Goal: Information Seeking & Learning: Compare options

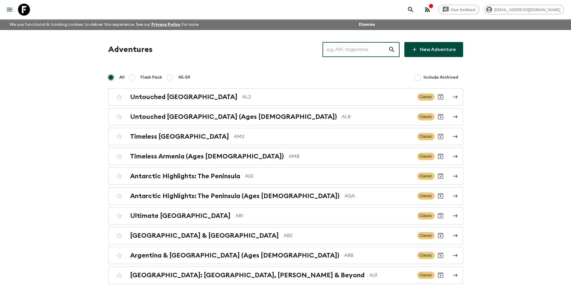
click at [331, 49] on input "text" at bounding box center [356, 49] width 66 height 17
click at [339, 50] on input "text" at bounding box center [356, 49] width 66 height 17
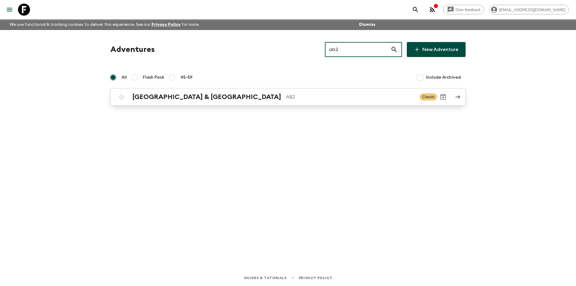
type input "ab2"
click at [286, 98] on p "AB2" at bounding box center [350, 96] width 129 height 7
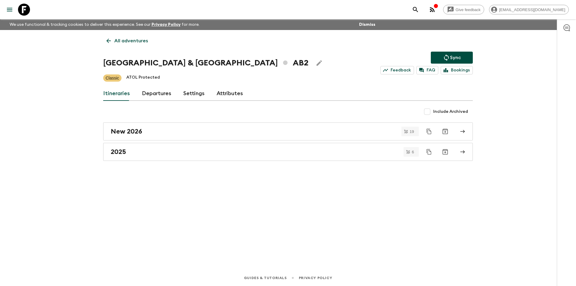
click at [291, 161] on div "All adventures Argentina & Brazil AB2 Sync Feedback FAQ Bookings Classic ATOL P…" at bounding box center [288, 141] width 384 height 223
click at [330, 166] on div "All adventures Argentina & Brazil AB2 Sync Feedback FAQ Bookings Classic ATOL P…" at bounding box center [288, 141] width 384 height 223
click at [309, 163] on div "All adventures Argentina & Brazil AB2 Sync Feedback FAQ Bookings Classic ATOL P…" at bounding box center [288, 141] width 384 height 223
click at [179, 148] on link "2025" at bounding box center [287, 152] width 369 height 18
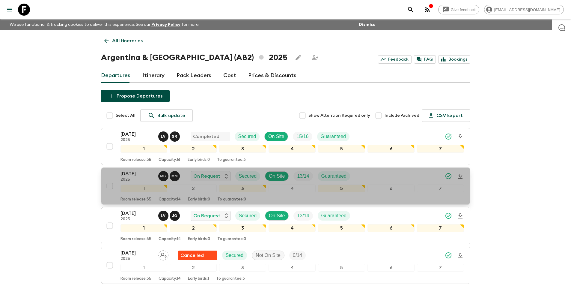
click at [121, 172] on p "18 Oct 2025" at bounding box center [137, 173] width 33 height 7
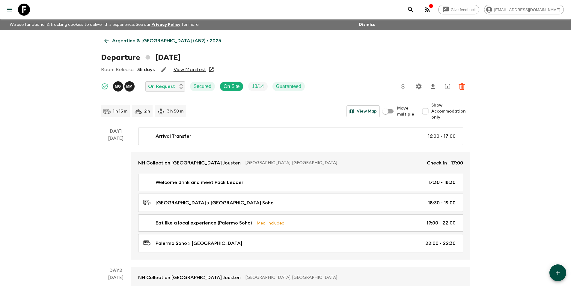
click at [108, 44] on link "Argentina & Brazil (AB2) • 2025" at bounding box center [163, 41] width 124 height 12
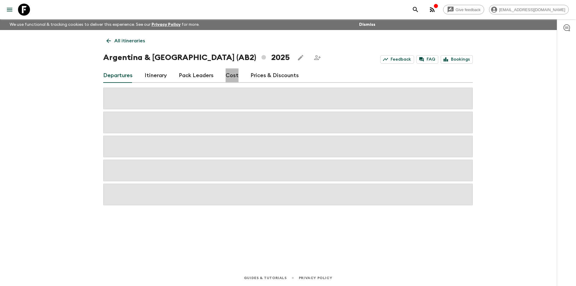
click at [229, 73] on link "Cost" at bounding box center [231, 75] width 13 height 14
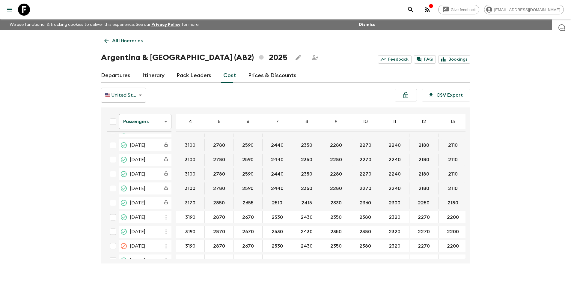
scroll to position [71, 0]
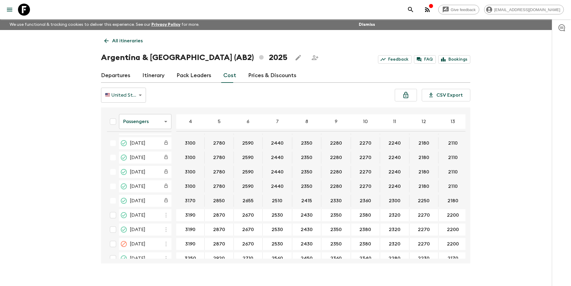
click at [156, 127] on body "Give feedback kavita@flashpack.com We use functional & tracking cookies to deli…" at bounding box center [285, 148] width 571 height 296
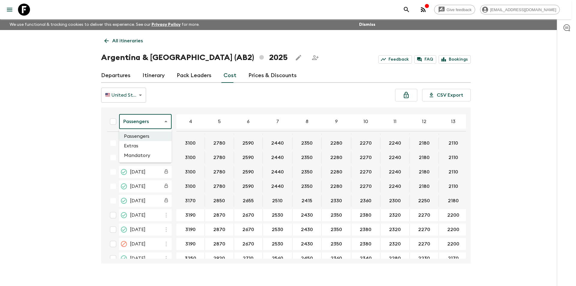
click at [150, 145] on li "Extras" at bounding box center [145, 146] width 52 height 10
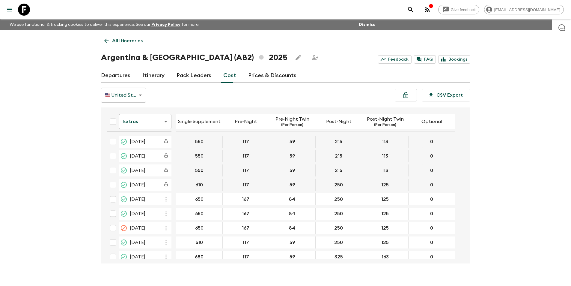
scroll to position [93, 0]
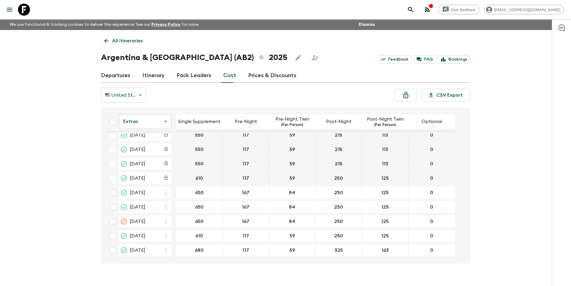
drag, startPoint x: 1, startPoint y: 148, endPoint x: 1, endPoint y: 153, distance: 4.5
click at [1, 153] on div "Give feedback kavita@flashpack.com We use functional & tracking cookies to deli…" at bounding box center [285, 148] width 571 height 296
click at [21, 6] on icon at bounding box center [24, 10] width 12 height 12
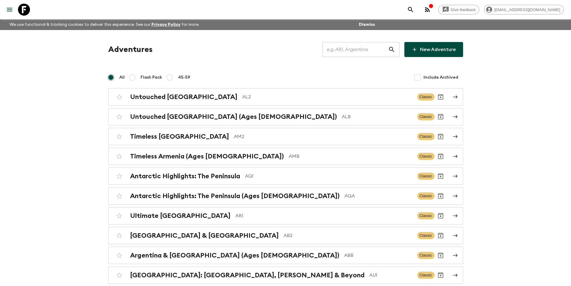
click at [378, 48] on input "text" at bounding box center [356, 49] width 66 height 17
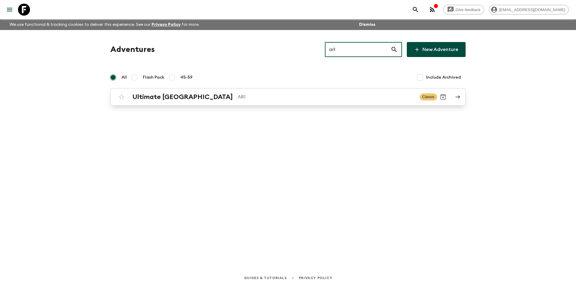
type input "ar1"
click at [251, 102] on div "Ultimate Argentina AR1 Classic" at bounding box center [275, 97] width 321 height 12
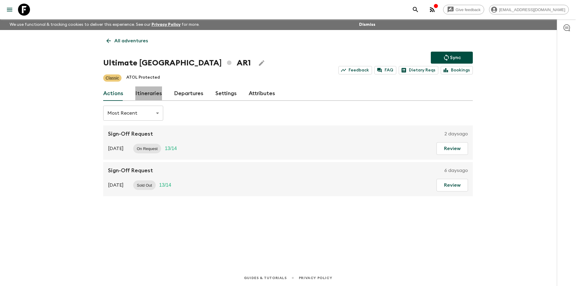
click at [157, 91] on link "Itineraries" at bounding box center [148, 93] width 27 height 14
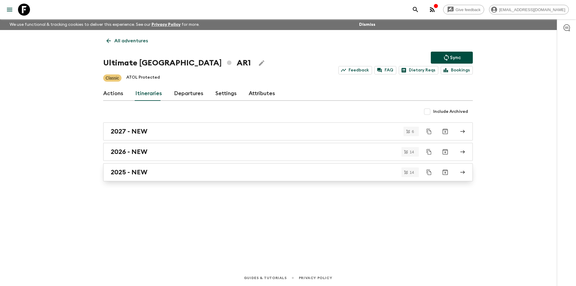
click at [145, 171] on h2 "2025 - NEW" at bounding box center [129, 172] width 37 height 8
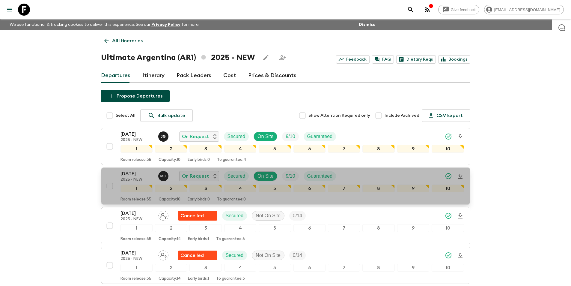
click at [126, 174] on p "19 Oct 2025" at bounding box center [137, 173] width 33 height 7
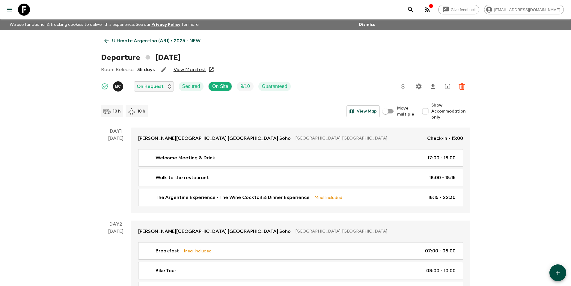
drag, startPoint x: 186, startPoint y: 71, endPoint x: 194, endPoint y: 73, distance: 8.2
click at [194, 73] on div "Room Release: 35 days View Manifest" at bounding box center [285, 70] width 369 height 12
click at [106, 37] on link "Ultimate Argentina (AR1) • 2025 - NEW" at bounding box center [152, 41] width 103 height 12
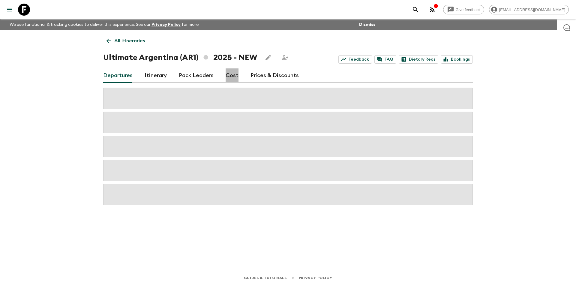
click at [230, 74] on link "Cost" at bounding box center [231, 75] width 13 height 14
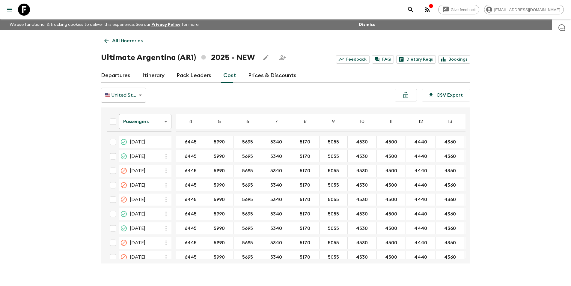
click at [139, 120] on body "Give feedback kavita@flashpack.com We use functional & tracking cookies to deli…" at bounding box center [285, 148] width 571 height 296
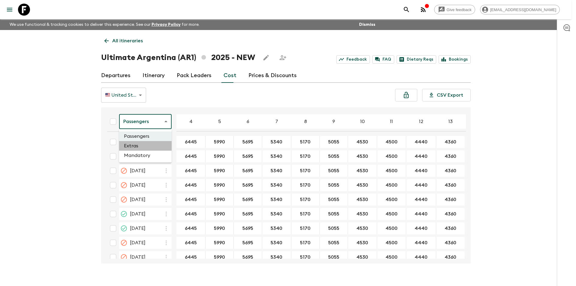
click at [142, 146] on li "Extras" at bounding box center [145, 146] width 52 height 10
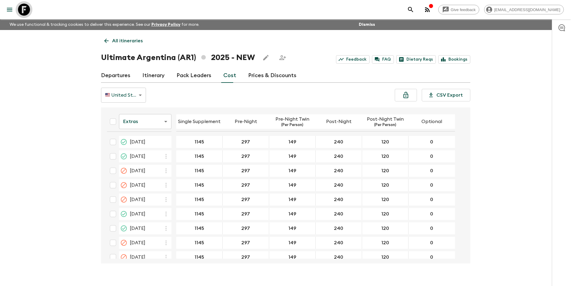
click at [26, 10] on icon at bounding box center [24, 10] width 12 height 12
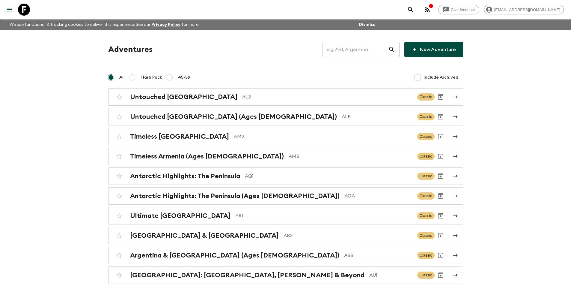
click at [368, 54] on input "text" at bounding box center [356, 49] width 66 height 17
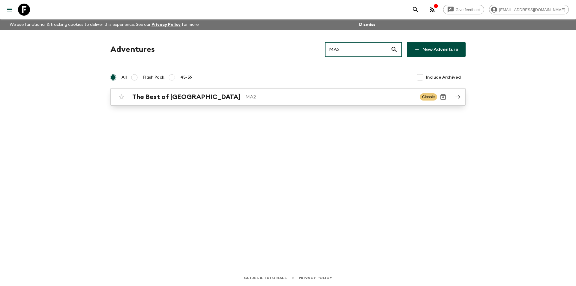
type input "MA2"
click at [229, 100] on div "The Best of Morocco MA2" at bounding box center [273, 97] width 282 height 8
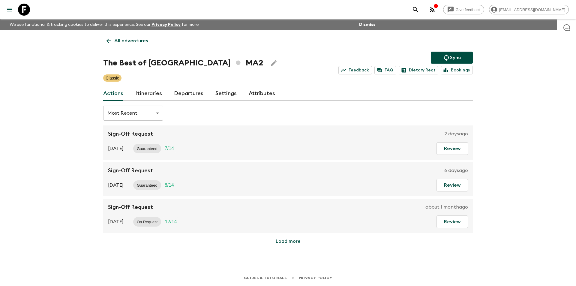
click at [149, 95] on link "Itineraries" at bounding box center [148, 93] width 27 height 14
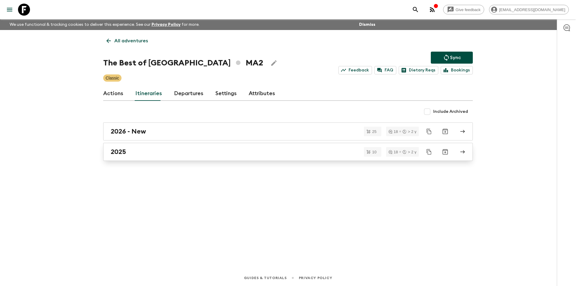
click at [162, 149] on div "2025" at bounding box center [282, 152] width 343 height 8
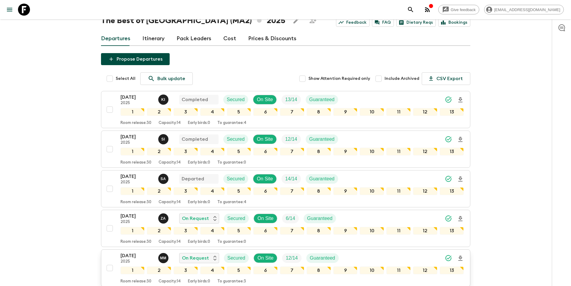
scroll to position [150, 0]
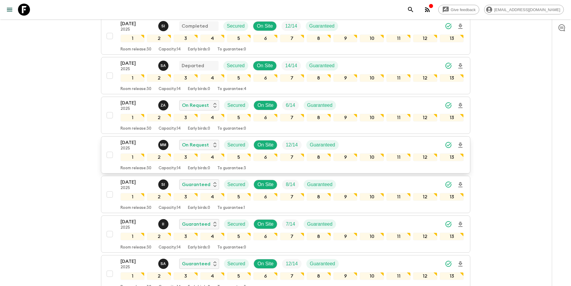
click at [131, 146] on p "2025" at bounding box center [137, 148] width 33 height 5
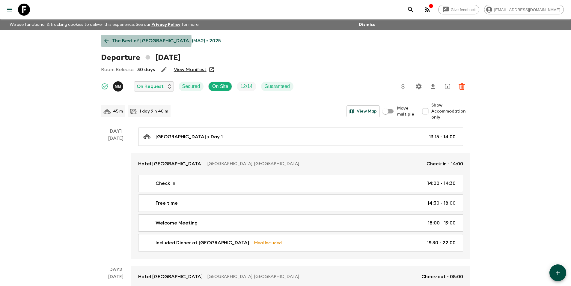
click at [109, 40] on icon at bounding box center [106, 40] width 7 height 7
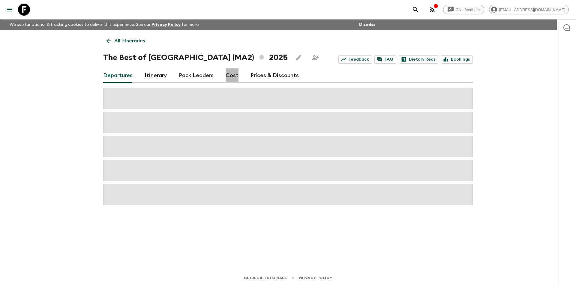
click at [234, 78] on link "Cost" at bounding box center [231, 75] width 13 height 14
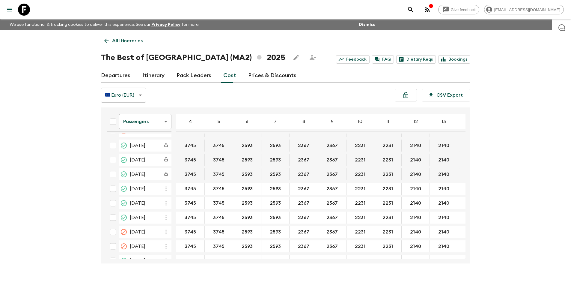
scroll to position [466, 0]
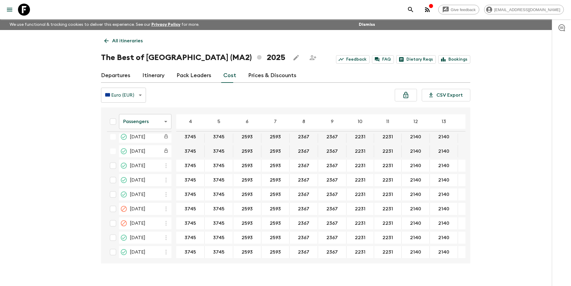
click at [148, 127] on body "Give feedback kavita@flashpack.com We use functional & tracking cookies to deli…" at bounding box center [285, 148] width 571 height 296
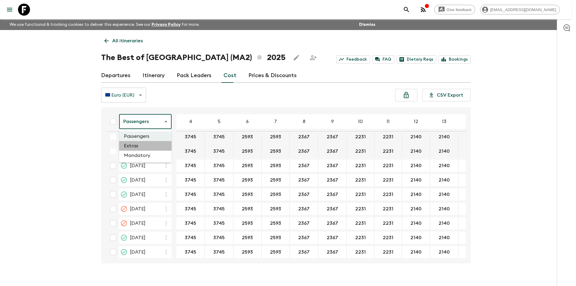
click at [152, 144] on li "Extras" at bounding box center [145, 146] width 52 height 10
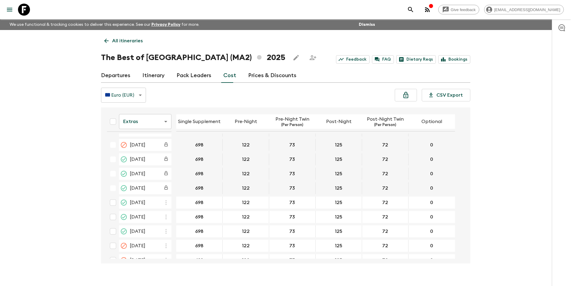
scroll to position [439, 0]
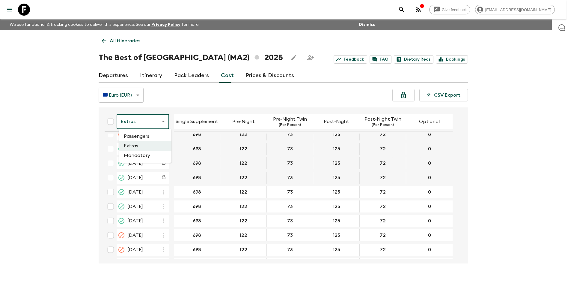
drag, startPoint x: 152, startPoint y: 121, endPoint x: 149, endPoint y: 139, distance: 18.5
click at [151, 121] on body "Give feedback kavita@flashpack.com We use functional & tracking cookies to deli…" at bounding box center [285, 148] width 571 height 296
click at [149, 136] on li "Passengers" at bounding box center [145, 136] width 52 height 10
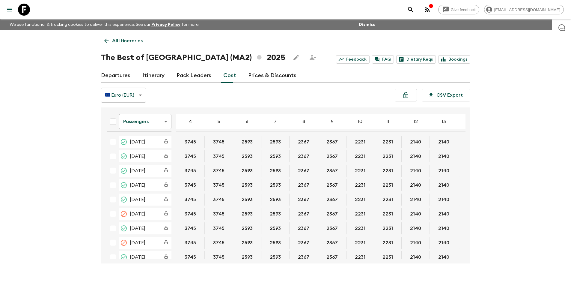
scroll to position [438, 0]
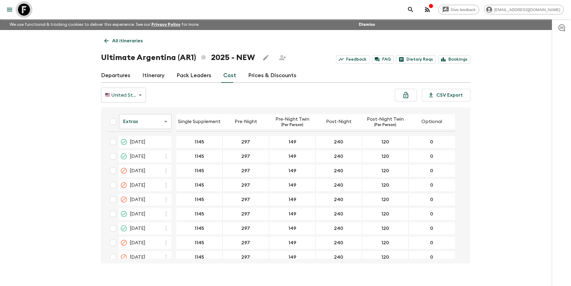
click at [29, 10] on icon at bounding box center [24, 10] width 12 height 12
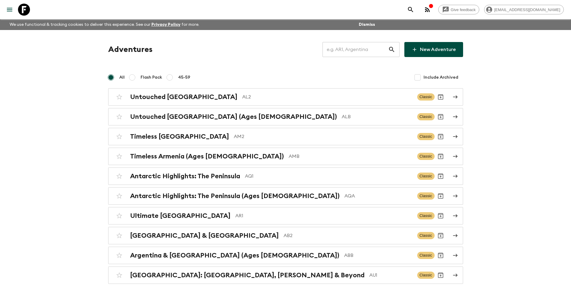
click at [341, 57] on input "text" at bounding box center [356, 49] width 66 height 17
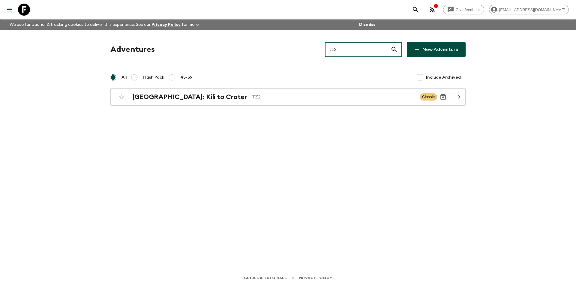
type input "tz2"
click at [324, 107] on div "Adventures tz2 ​ New Adventure All Flash Pack 45-59 Include Archived [GEOGRAPHI…" at bounding box center [288, 141] width 384 height 223
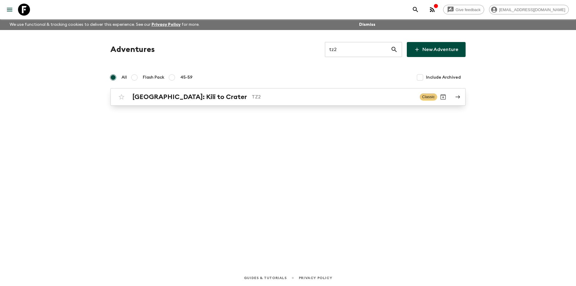
click at [323, 96] on p "TZ2" at bounding box center [333, 96] width 163 height 7
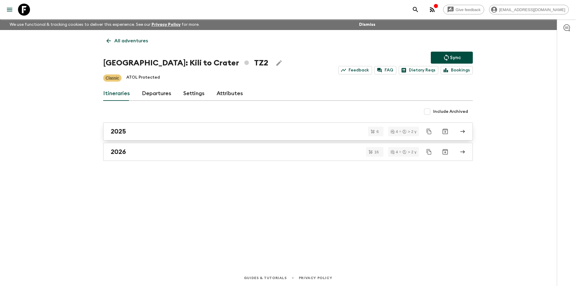
click at [150, 132] on div "2025" at bounding box center [282, 131] width 343 height 8
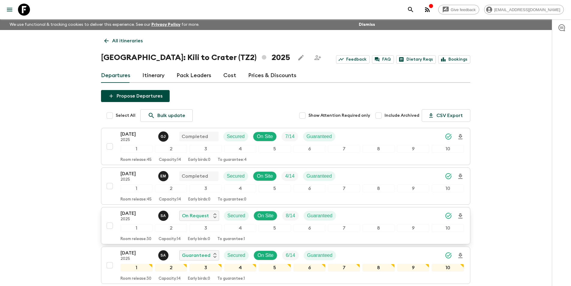
click at [131, 219] on p "2025" at bounding box center [137, 219] width 33 height 5
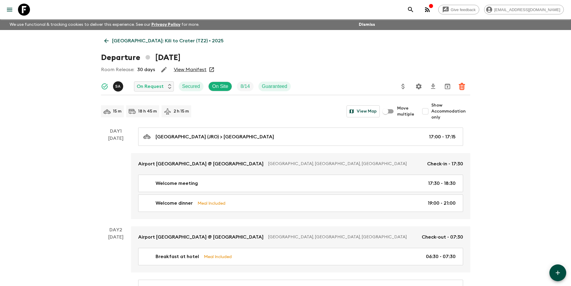
click at [113, 40] on p "[GEOGRAPHIC_DATA]: Kili to Crater (TZ2) • 2025" at bounding box center [168, 40] width 112 height 7
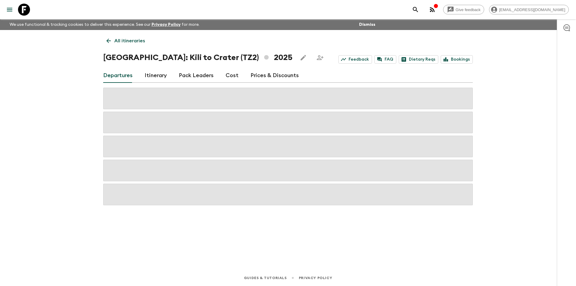
click at [231, 79] on link "Cost" at bounding box center [231, 75] width 13 height 14
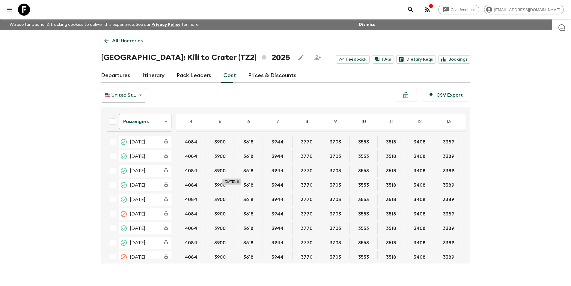
scroll to position [110, 0]
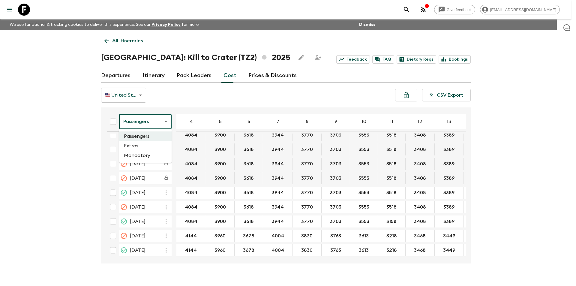
click at [150, 121] on body "Give feedback [EMAIL_ADDRESS][DOMAIN_NAME] We use functional & tracking cookies…" at bounding box center [288, 148] width 576 height 296
click at [139, 148] on li "Extras" at bounding box center [145, 146] width 52 height 10
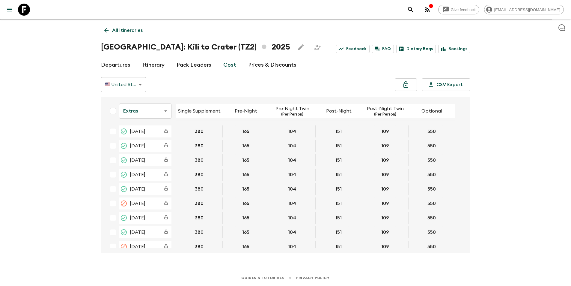
scroll to position [108, 0]
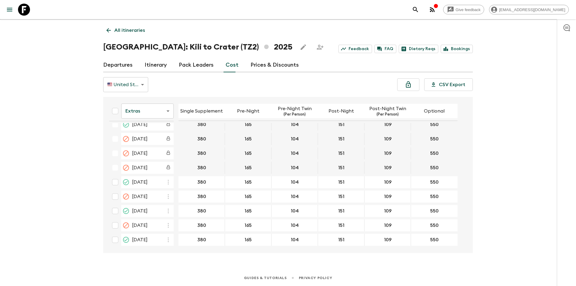
click at [143, 112] on body "Give feedback [EMAIL_ADDRESS][DOMAIN_NAME] We use functional & tracking cookies…" at bounding box center [288, 138] width 576 height 296
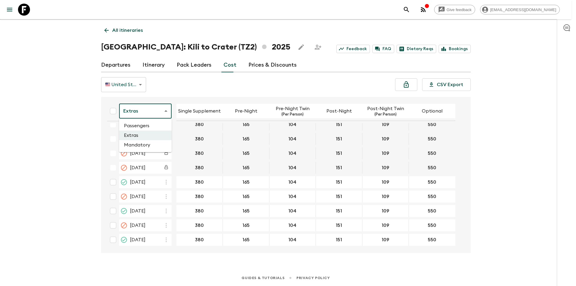
click at [136, 148] on li "Mandatory" at bounding box center [145, 145] width 52 height 10
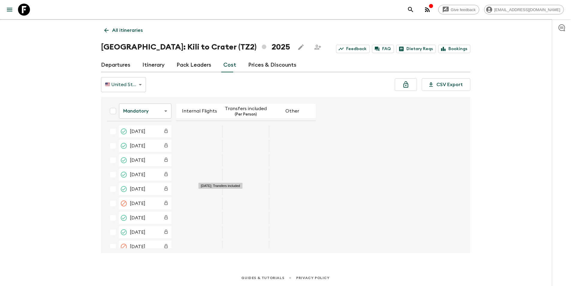
scroll to position [108, 0]
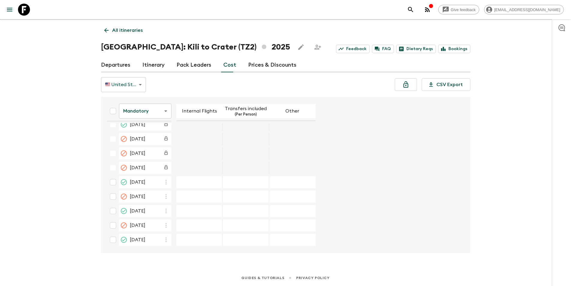
click at [25, 11] on icon at bounding box center [24, 10] width 12 height 12
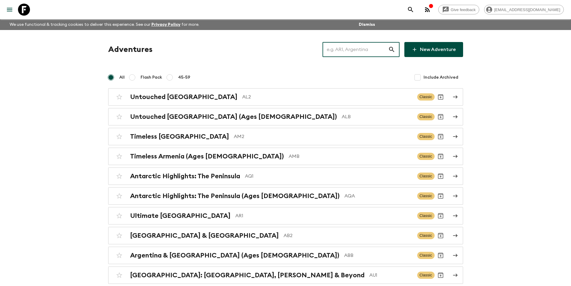
click at [354, 54] on input "text" at bounding box center [356, 49] width 66 height 17
type input "c"
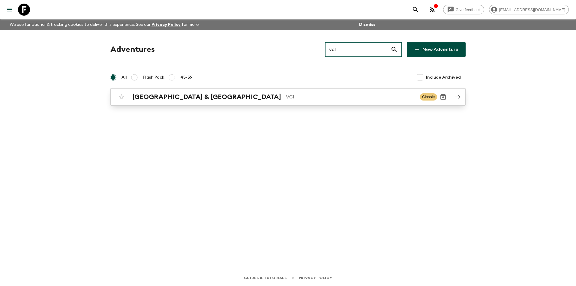
type input "vc1"
click at [303, 88] on link "Vietnam & Cambodia VC1 Classic" at bounding box center [287, 96] width 355 height 17
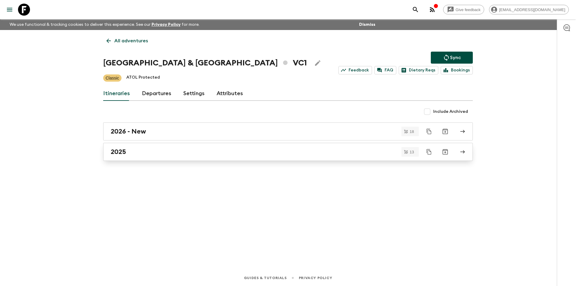
click at [133, 153] on div "2025" at bounding box center [282, 152] width 343 height 8
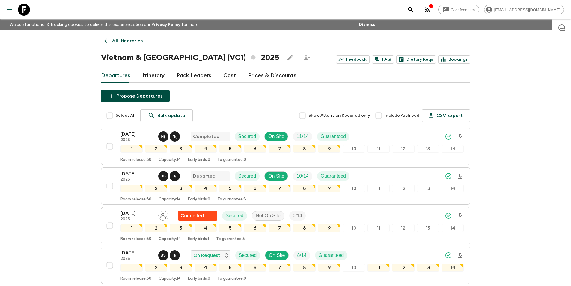
scroll to position [150, 0]
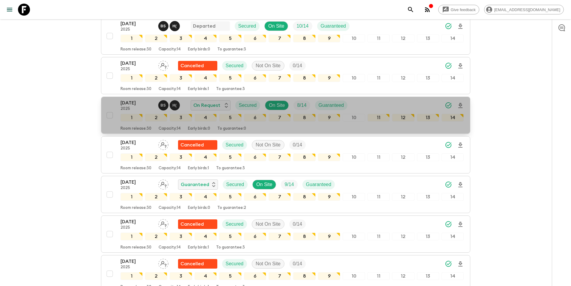
click at [139, 102] on p "[DATE]" at bounding box center [137, 102] width 33 height 7
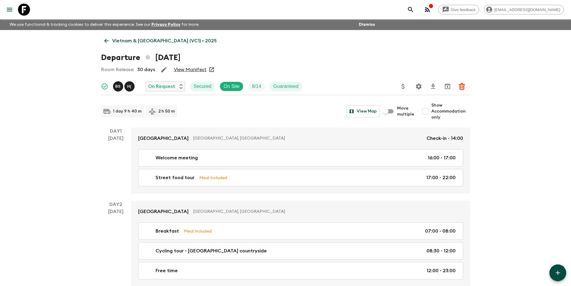
click at [108, 40] on icon at bounding box center [106, 40] width 7 height 7
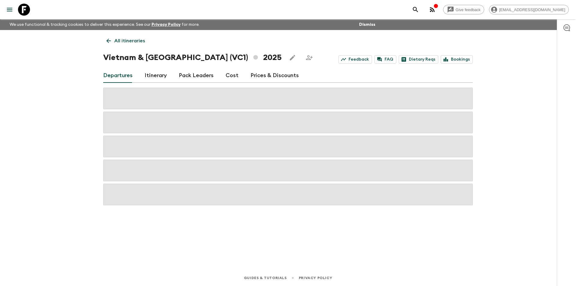
click at [234, 73] on link "Cost" at bounding box center [231, 75] width 13 height 14
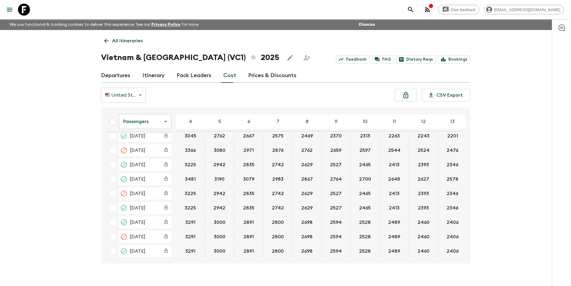
scroll to position [726, 0]
drag, startPoint x: 465, startPoint y: 217, endPoint x: 464, endPoint y: 224, distance: 6.8
click at [464, 224] on div "Passengers passengersCost ​ 4 5 6 7 8 9 10 11 12 13 14 15 16 17 18 [DATE] 3225 …" at bounding box center [283, 185] width 363 height 146
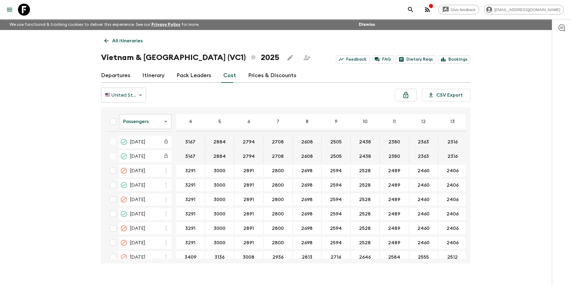
scroll to position [888, 0]
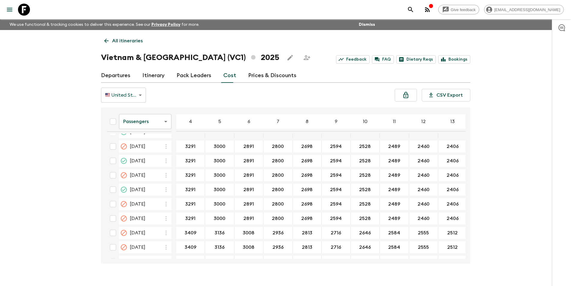
click at [144, 123] on body "Give feedback [EMAIL_ADDRESS][DOMAIN_NAME] We use functional & tracking cookies…" at bounding box center [285, 148] width 571 height 296
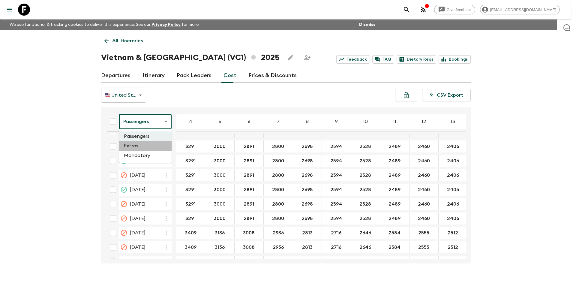
click at [142, 144] on li "Extras" at bounding box center [145, 146] width 52 height 10
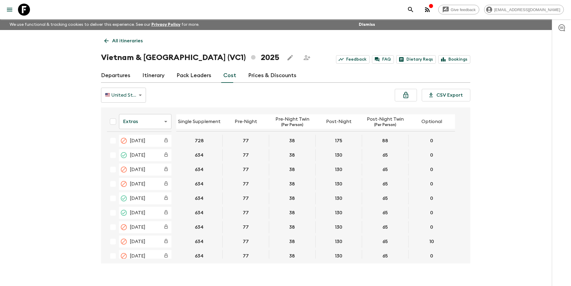
scroll to position [882, 0]
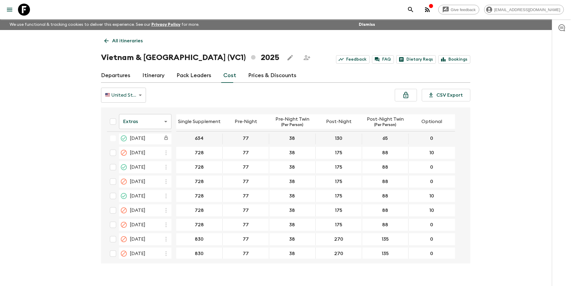
click at [136, 118] on body "Give feedback [EMAIL_ADDRESS][DOMAIN_NAME] We use functional & tracking cookies…" at bounding box center [285, 148] width 571 height 296
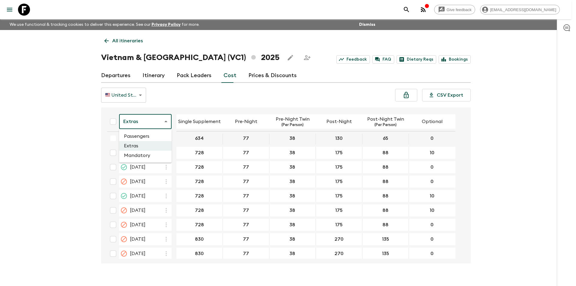
click at [141, 139] on li "Passengers" at bounding box center [145, 136] width 52 height 10
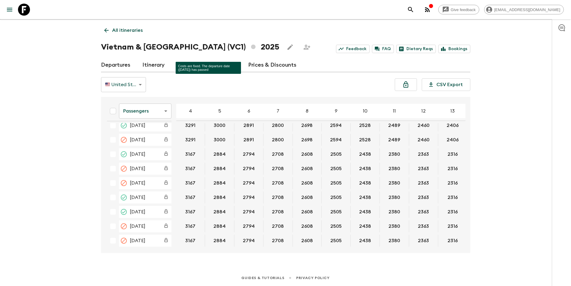
scroll to position [870, 0]
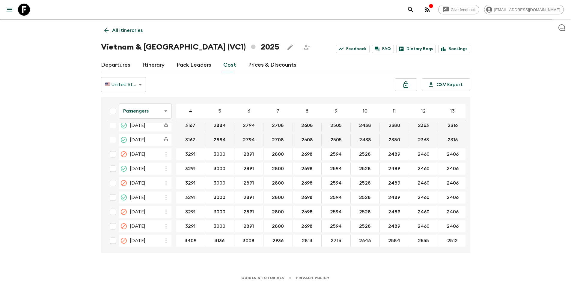
click at [137, 114] on body "Give feedback [EMAIL_ADDRESS][DOMAIN_NAME] We use functional & tracking cookies…" at bounding box center [285, 138] width 571 height 296
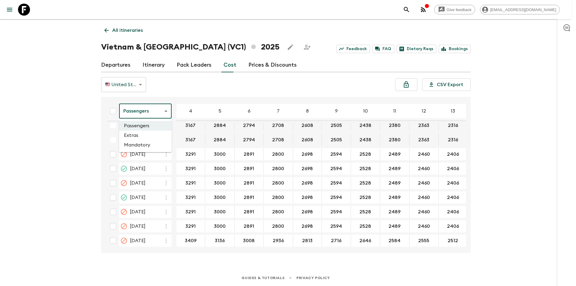
click at [144, 142] on li "Mandatory" at bounding box center [145, 145] width 52 height 10
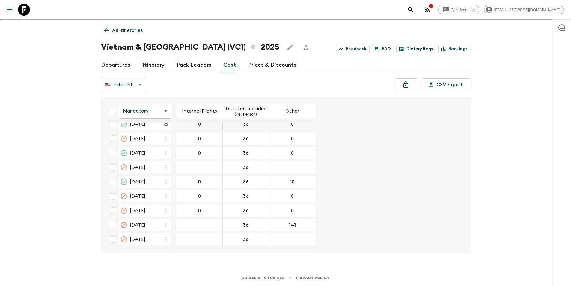
scroll to position [866, 0]
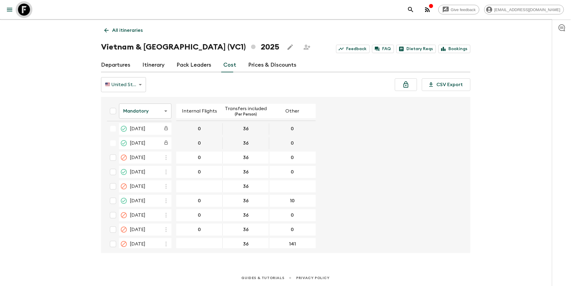
click at [30, 12] on icon at bounding box center [24, 10] width 12 height 12
